Goal: Contribute content: Contribute content

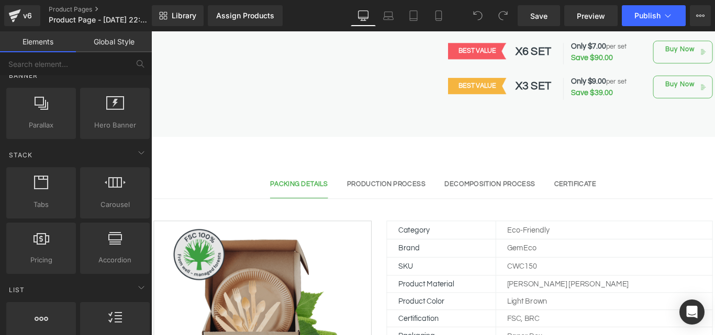
scroll to position [366, 0]
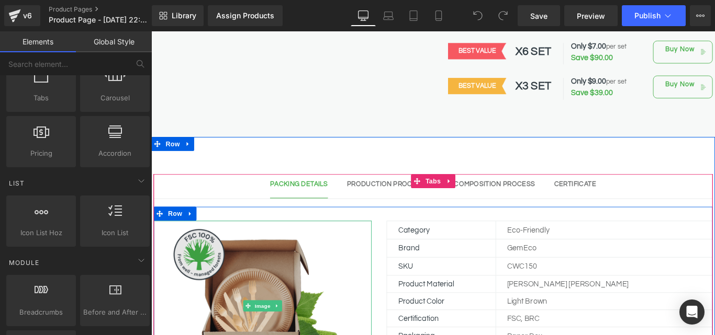
click at [305, 300] on img at bounding box center [276, 339] width 245 height 191
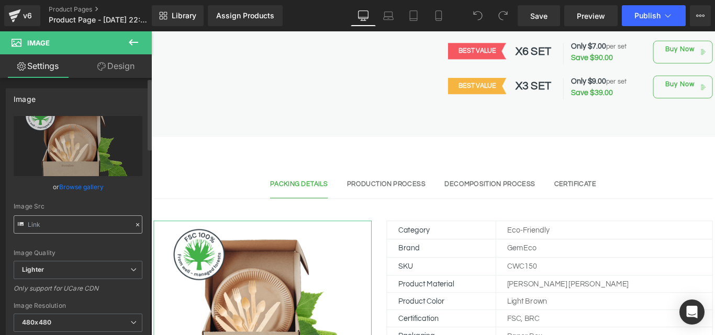
click at [71, 230] on input "text" at bounding box center [78, 225] width 129 height 18
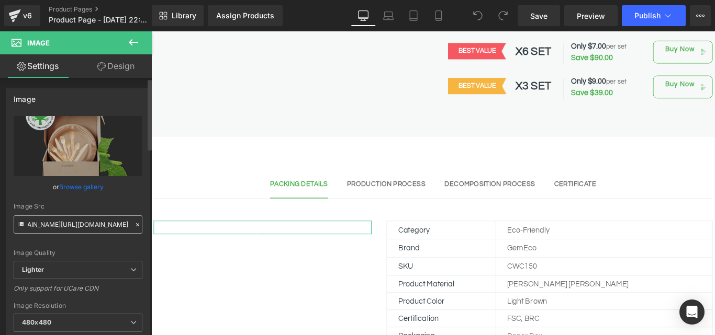
type input "[URL][DOMAIN_NAME]"
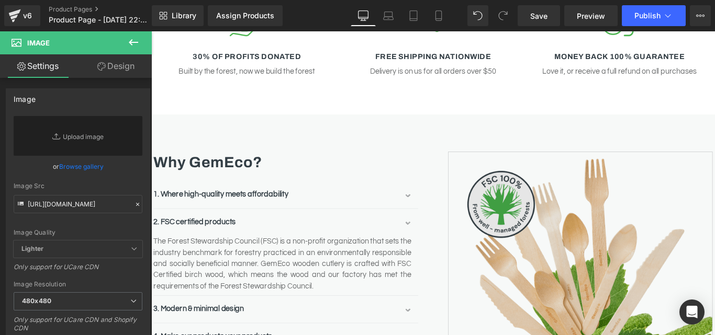
scroll to position [1099, 0]
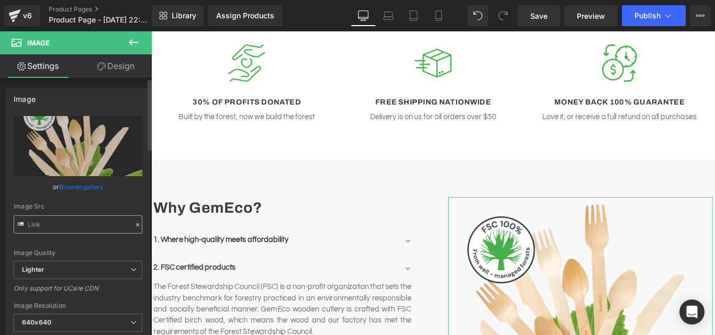
click at [72, 219] on input "text" at bounding box center [78, 225] width 129 height 18
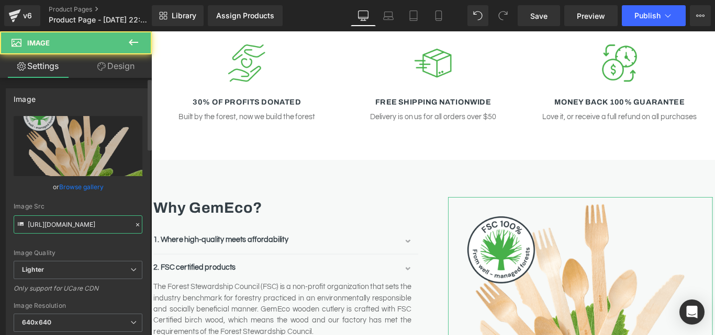
click at [84, 219] on input "[URL][DOMAIN_NAME]" at bounding box center [78, 225] width 129 height 18
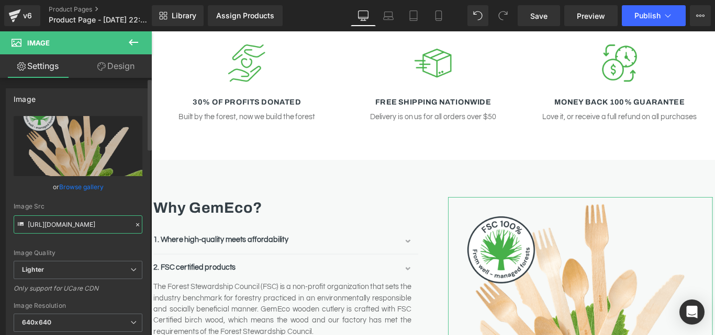
click at [93, 229] on input "[URL][DOMAIN_NAME]" at bounding box center [78, 225] width 129 height 18
paste input "[DOMAIN_NAME][URL]"
type input "[URL][DOMAIN_NAME]"
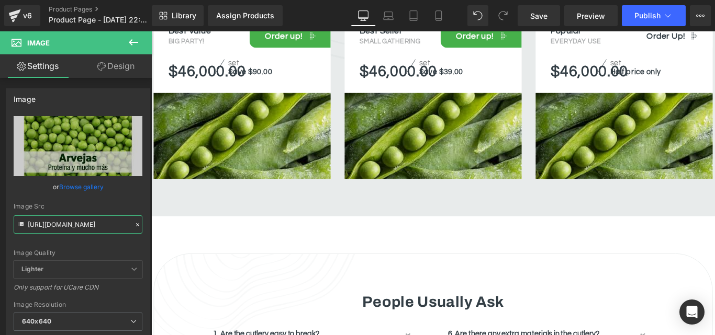
scroll to position [1779, 0]
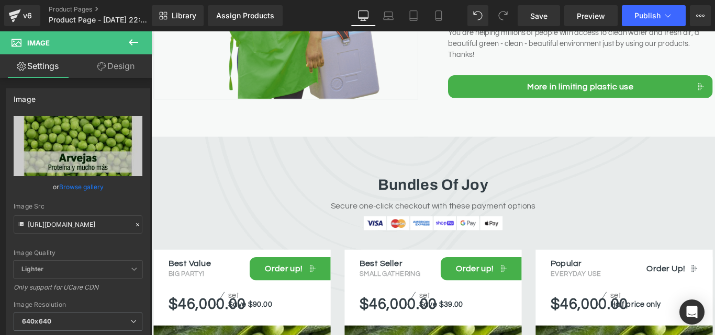
click at [315, 239] on ul "Image Image Image Image Image Image" at bounding box center [468, 249] width 628 height 21
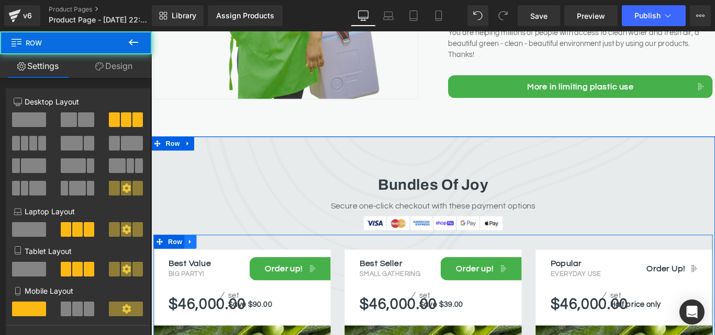
click at [196, 265] on link at bounding box center [195, 268] width 14 height 16
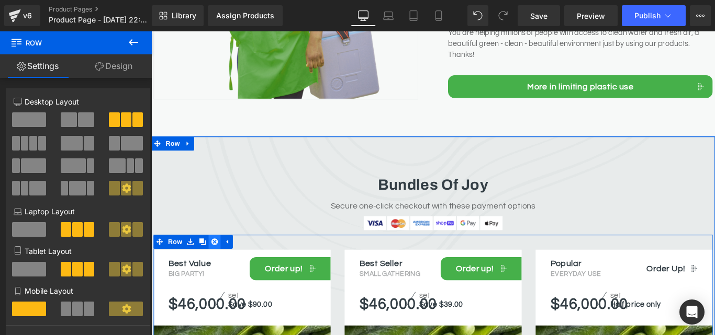
click at [219, 266] on icon at bounding box center [222, 267] width 7 height 7
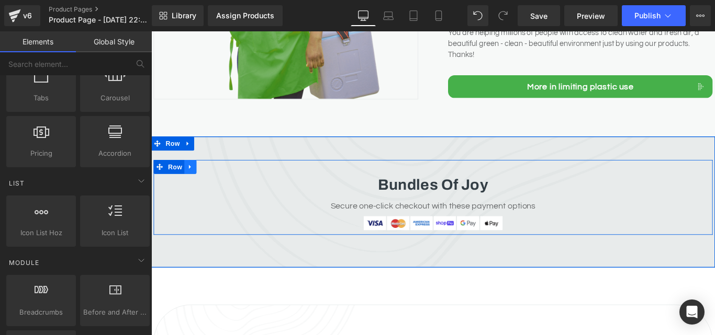
click at [197, 182] on link at bounding box center [195, 184] width 14 height 16
click at [216, 183] on link at bounding box center [223, 184] width 14 height 16
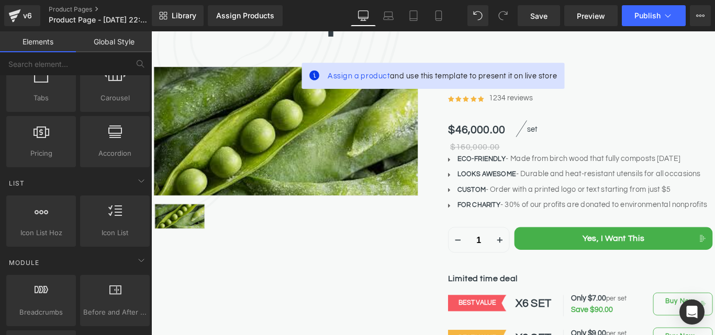
scroll to position [0, 0]
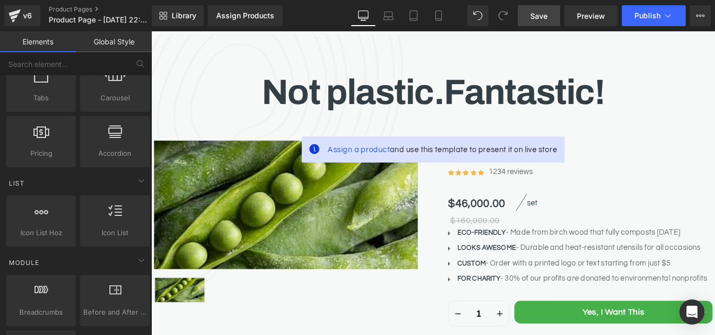
click at [542, 9] on link "Save" at bounding box center [538, 15] width 42 height 21
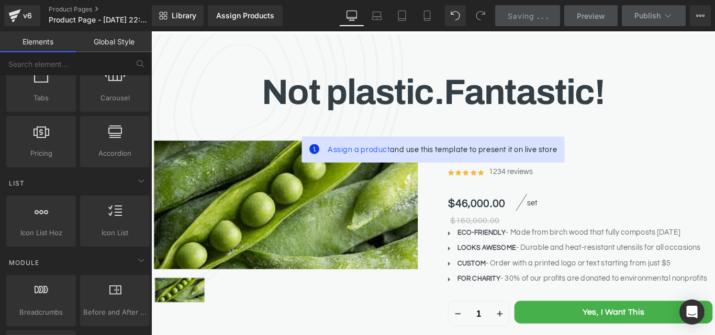
click at [241, 16] on div "Assign Products" at bounding box center [245, 16] width 58 height 8
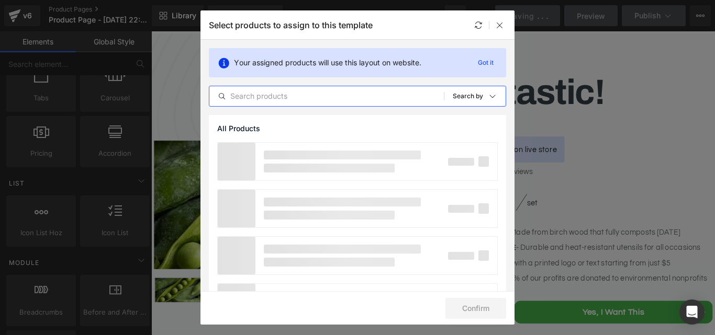
click at [296, 100] on input "text" at bounding box center [326, 96] width 234 height 13
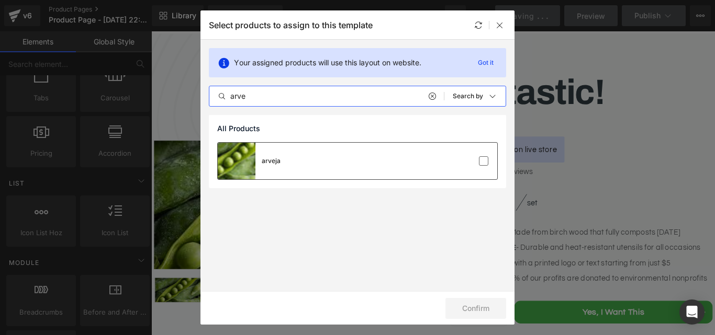
type input "arve"
click at [330, 143] on div "arveja" at bounding box center [357, 161] width 279 height 37
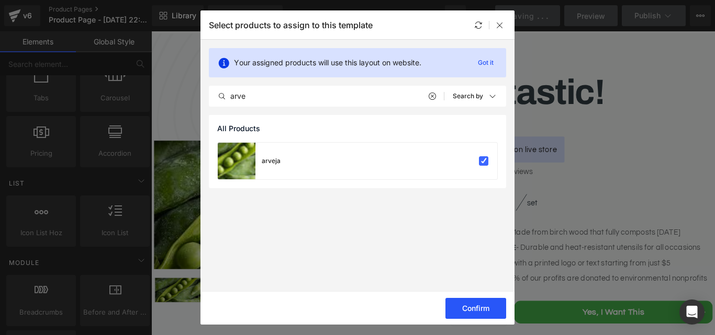
click at [480, 308] on button "Confirm" at bounding box center [475, 308] width 61 height 21
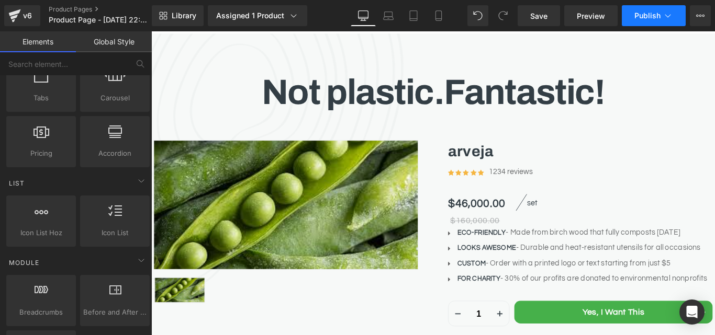
click at [655, 22] on button "Publish" at bounding box center [653, 15] width 64 height 21
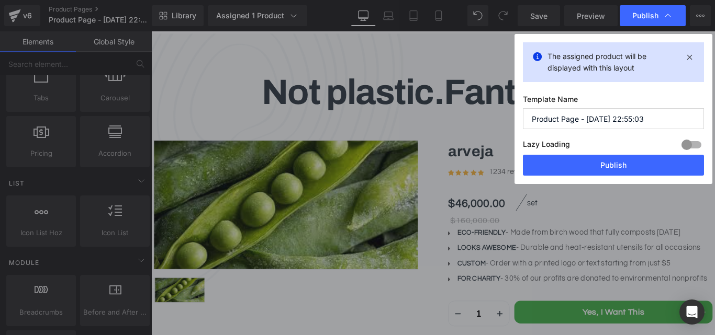
drag, startPoint x: 660, startPoint y: 115, endPoint x: 454, endPoint y: 124, distance: 205.8
click at [463, 125] on div "Publish The assigned product will be displayed with this layout Template Name P…" at bounding box center [357, 167] width 715 height 335
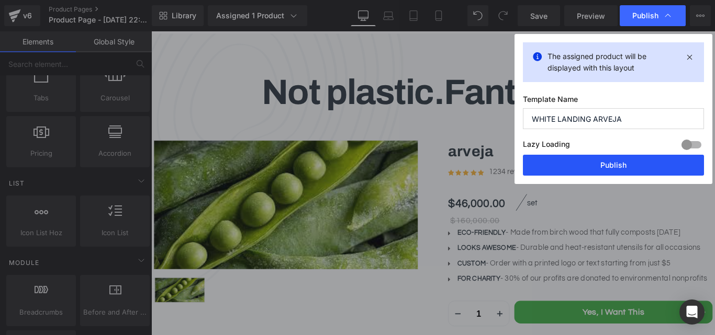
type input "WHITE LANDING ARVEJA"
drag, startPoint x: 606, startPoint y: 157, endPoint x: 511, endPoint y: 141, distance: 96.1
click at [606, 157] on button "Publish" at bounding box center [613, 165] width 181 height 21
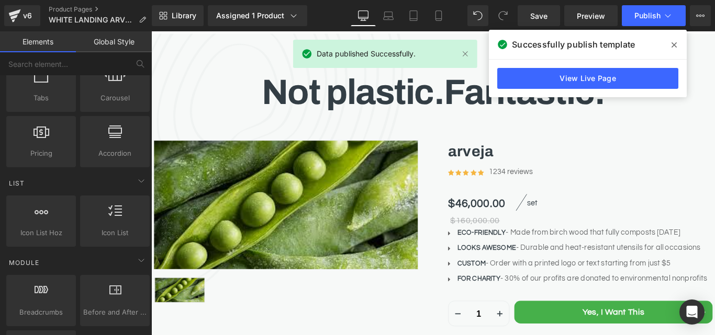
click at [676, 45] on span at bounding box center [673, 45] width 17 height 17
